Goal: Find specific page/section: Find specific page/section

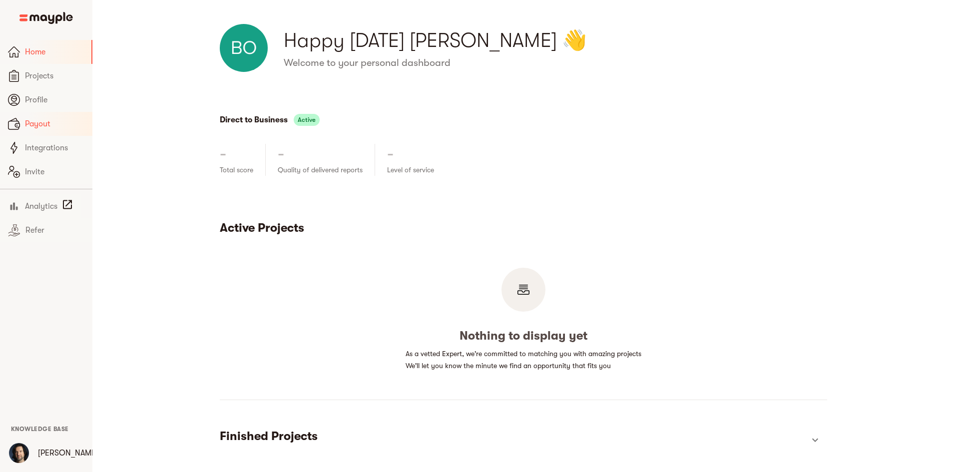
click at [31, 127] on span "Payout" at bounding box center [54, 124] width 59 height 12
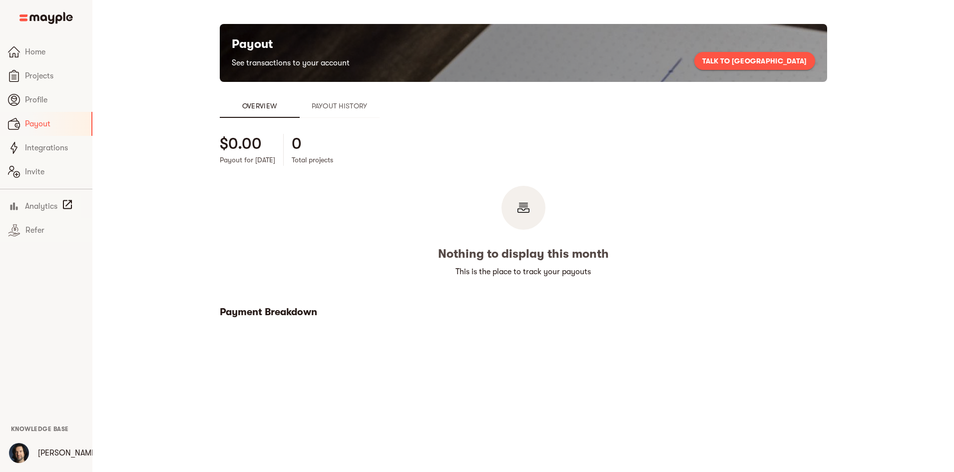
click at [300, 114] on button "Payout History" at bounding box center [340, 106] width 80 height 24
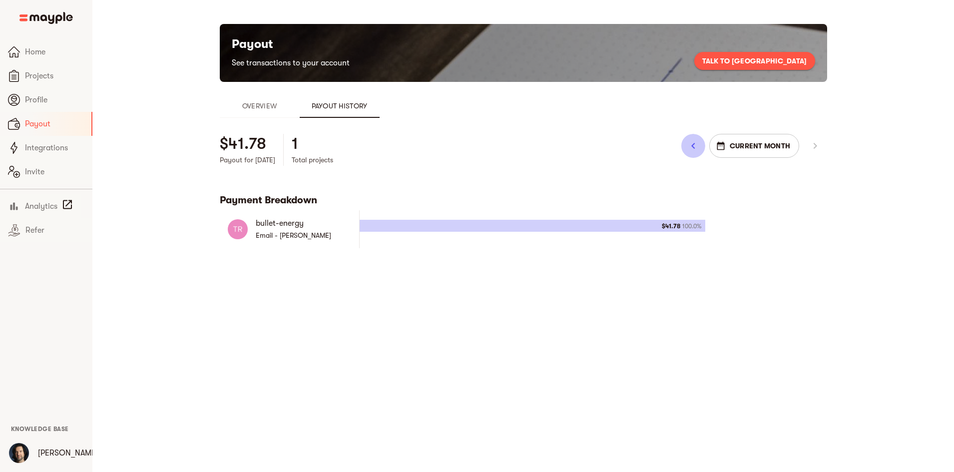
click at [699, 144] on icon "button" at bounding box center [693, 146] width 12 height 12
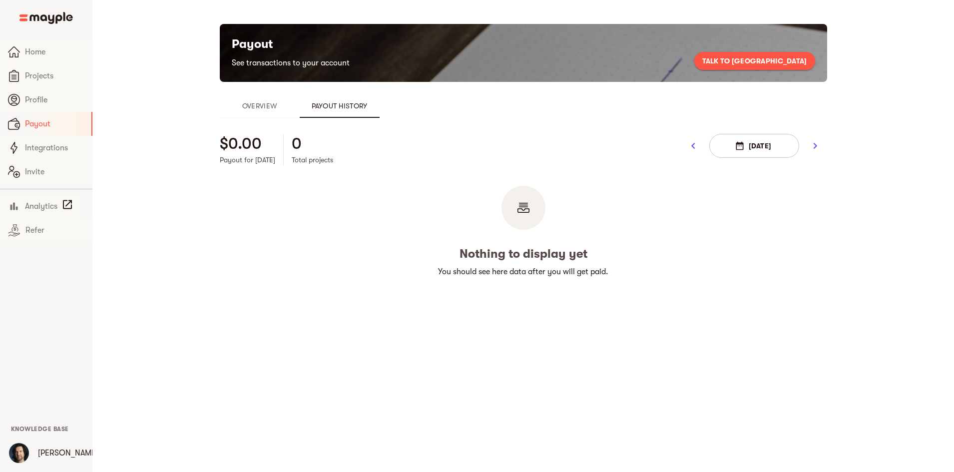
click at [699, 144] on icon "button" at bounding box center [693, 146] width 12 height 12
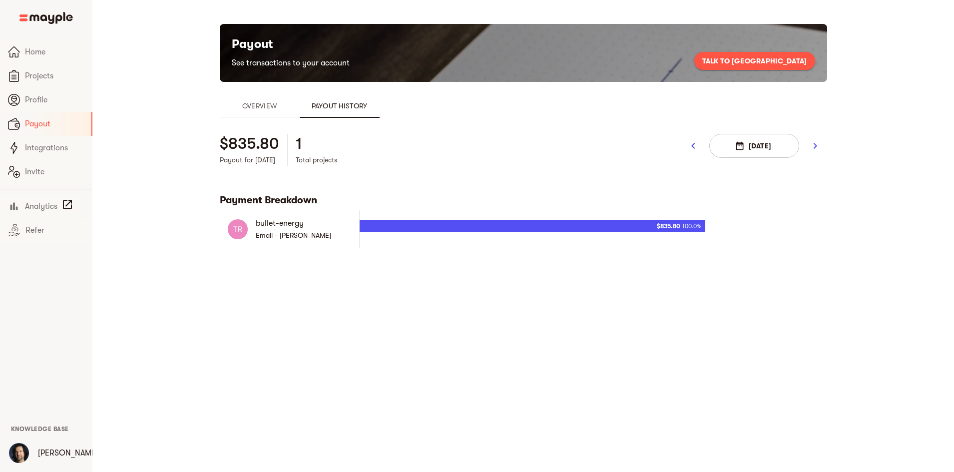
click at [699, 144] on icon "button" at bounding box center [693, 146] width 12 height 12
click at [699, 145] on icon "button" at bounding box center [693, 146] width 12 height 12
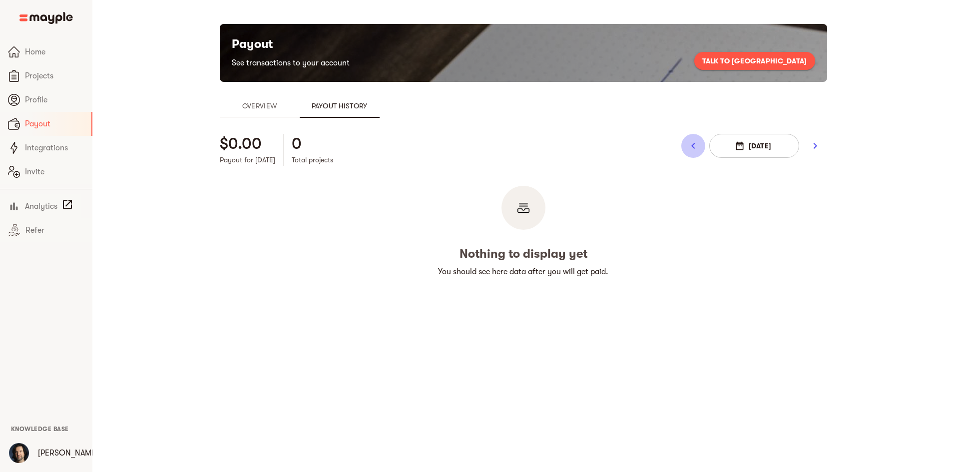
click at [699, 145] on icon "button" at bounding box center [693, 146] width 12 height 12
click at [43, 53] on span "Home" at bounding box center [54, 52] width 59 height 12
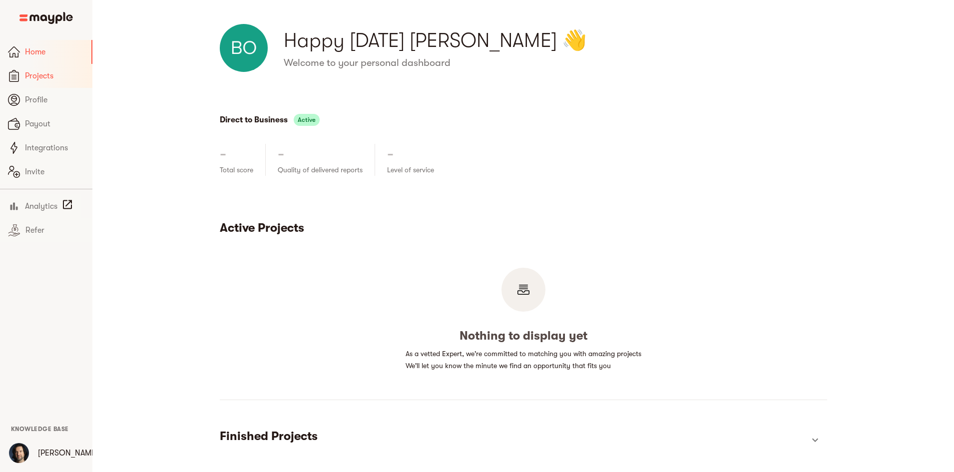
click at [45, 76] on span "Projects" at bounding box center [54, 76] width 59 height 12
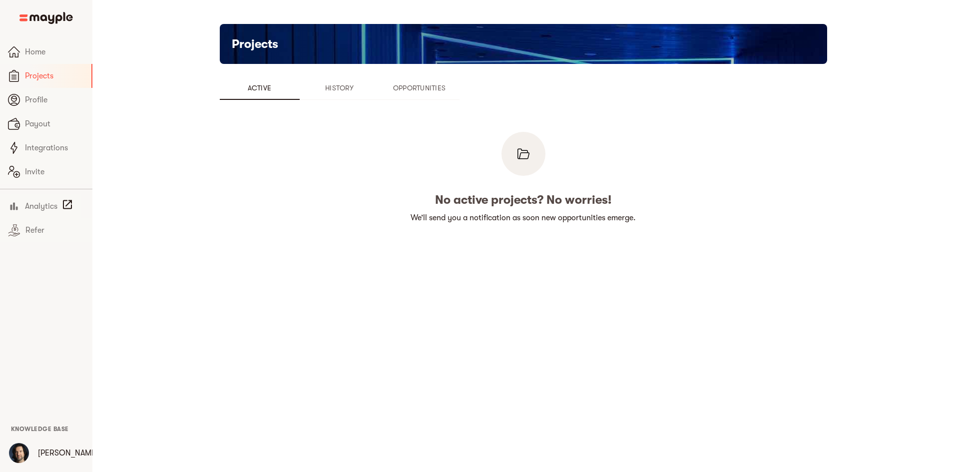
click at [306, 90] on span "History" at bounding box center [340, 88] width 68 height 12
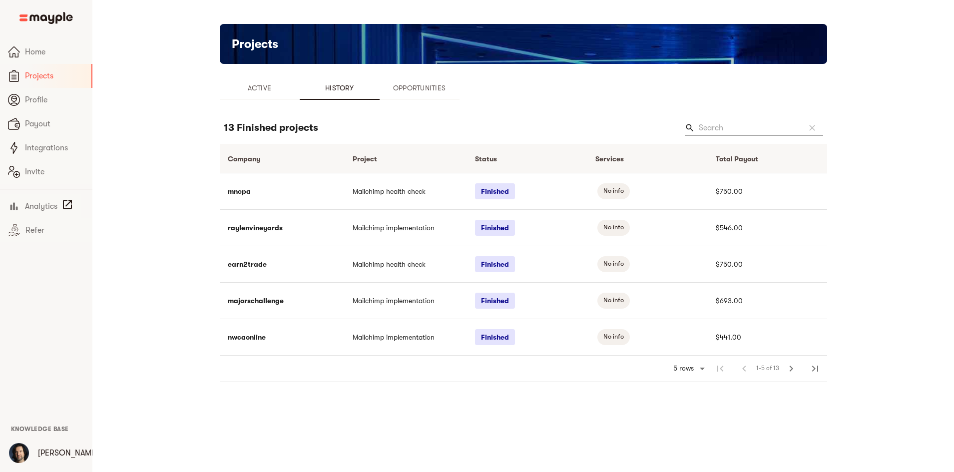
click at [386, 91] on span "Opportunities" at bounding box center [420, 88] width 68 height 12
